Goal: Task Accomplishment & Management: Use online tool/utility

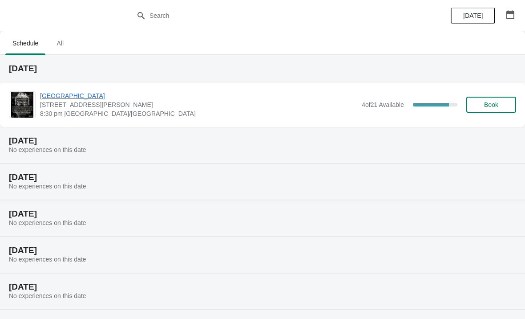
click at [62, 98] on span "[GEOGRAPHIC_DATA]" at bounding box center [198, 95] width 317 height 9
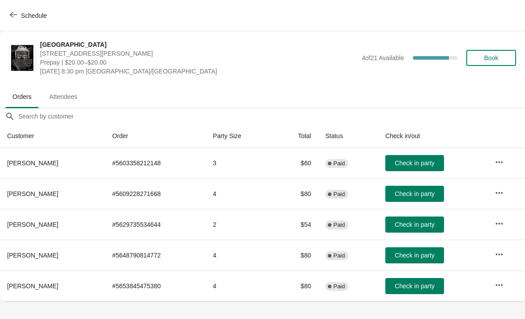
click at [402, 168] on button "Check in party" at bounding box center [414, 163] width 59 height 16
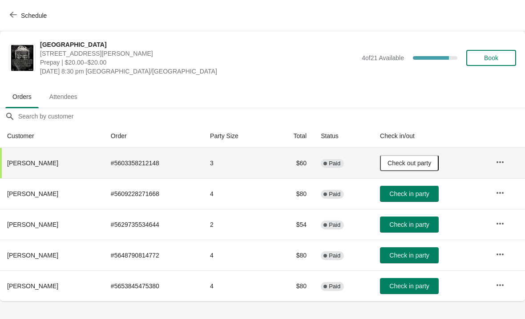
click at [417, 259] on button "Check in party" at bounding box center [409, 255] width 59 height 16
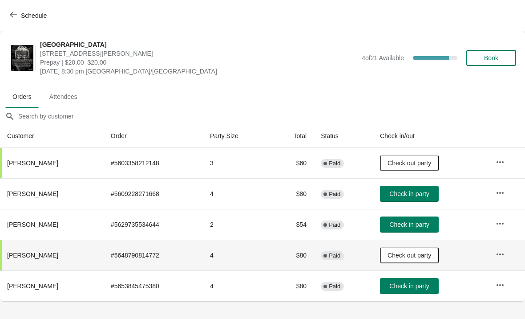
click at [418, 193] on span "Check in party" at bounding box center [409, 193] width 40 height 7
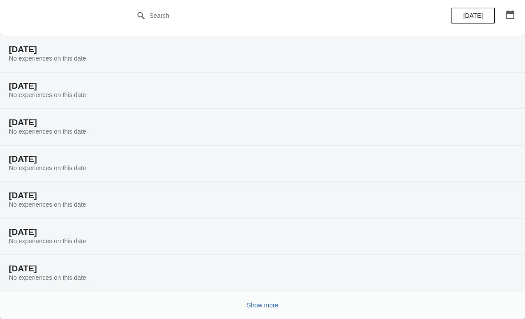
scroll to position [91, 0]
click at [123, 269] on h2 "[DATE]" at bounding box center [262, 268] width 507 height 9
click at [272, 307] on span "Show more" at bounding box center [263, 304] width 32 height 7
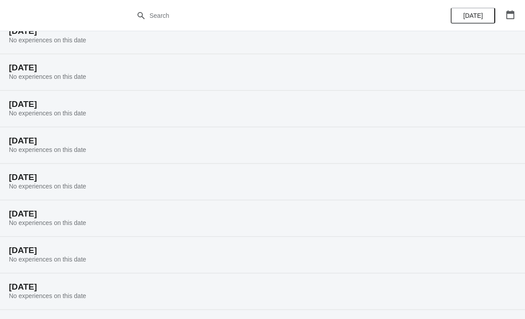
scroll to position [246, 0]
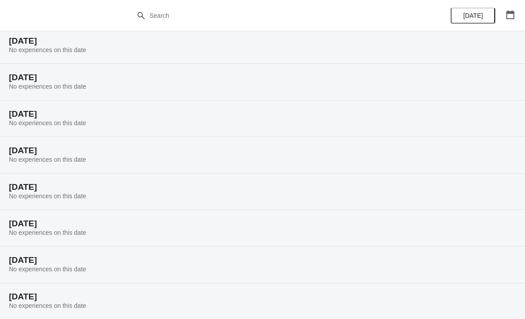
click at [60, 116] on h2 "[DATE]" at bounding box center [262, 113] width 507 height 9
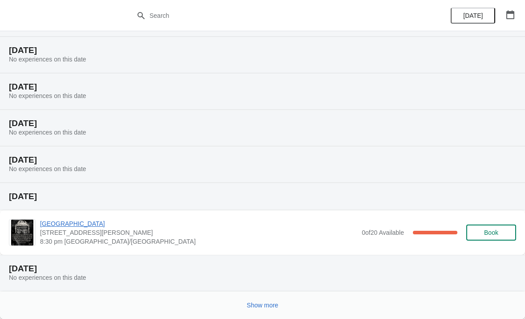
scroll to position [419, 0]
click at [280, 304] on button "Show more" at bounding box center [262, 305] width 39 height 16
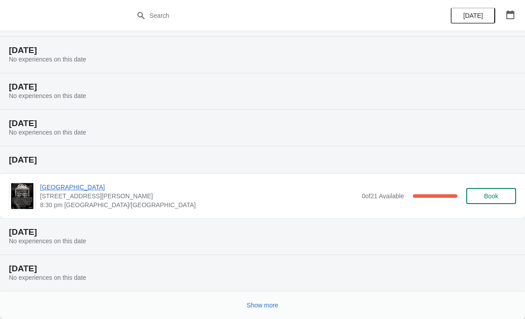
scroll to position [746, 0]
click at [102, 184] on span "[GEOGRAPHIC_DATA]" at bounding box center [198, 186] width 317 height 9
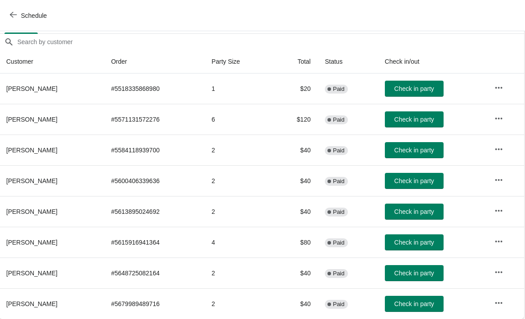
scroll to position [74, 0]
click at [12, 14] on icon "button" at bounding box center [13, 14] width 7 height 7
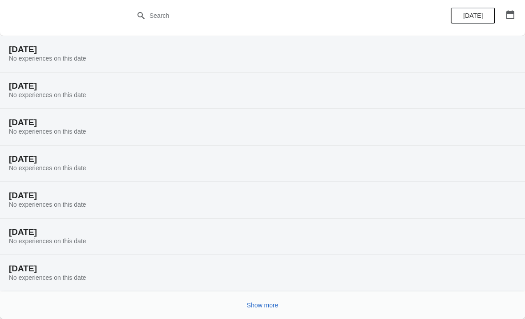
scroll to position [91, 0]
click at [257, 306] on span "Show more" at bounding box center [263, 304] width 32 height 7
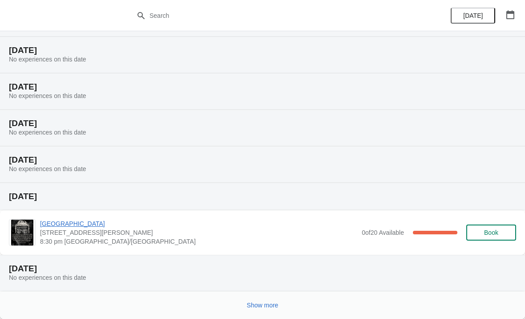
scroll to position [419, 0]
click at [73, 225] on span "[GEOGRAPHIC_DATA]" at bounding box center [198, 223] width 317 height 9
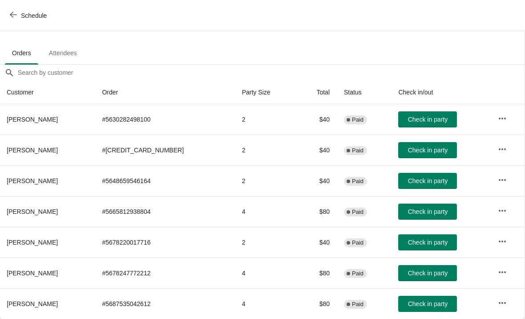
scroll to position [44, 0]
click at [13, 12] on icon "button" at bounding box center [13, 14] width 7 height 7
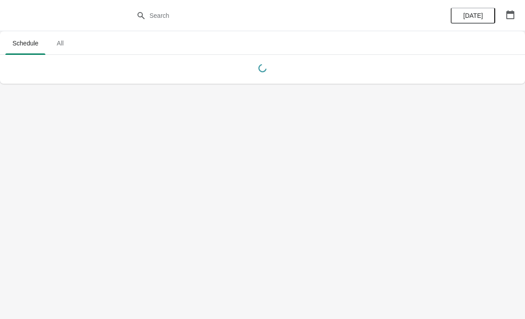
scroll to position [0, 0]
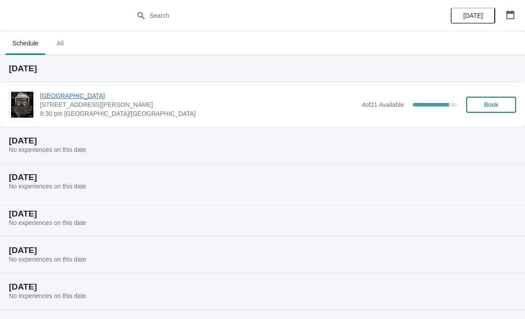
click at [54, 95] on span "[GEOGRAPHIC_DATA]" at bounding box center [198, 95] width 317 height 9
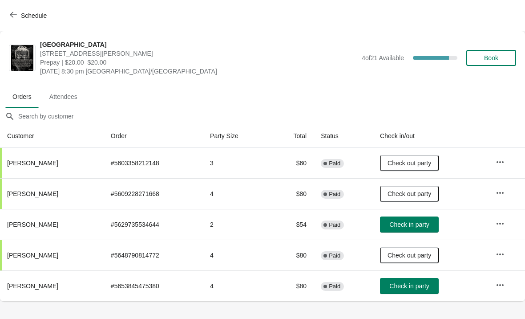
click at [420, 289] on span "Check in party" at bounding box center [409, 285] width 40 height 7
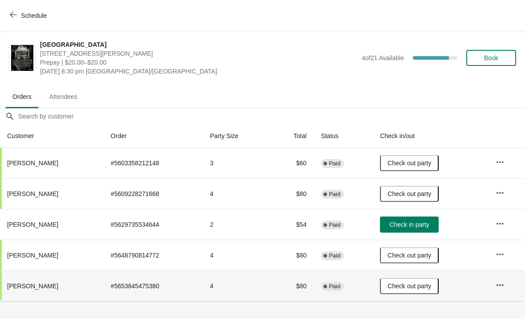
click at [417, 221] on span "Check in party" at bounding box center [409, 224] width 40 height 7
